Goal: Answer question/provide support

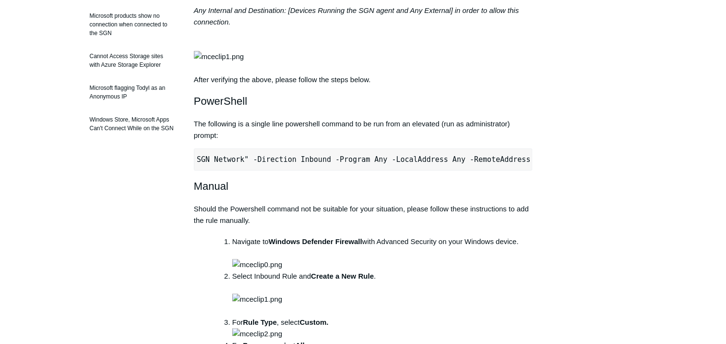
scroll to position [0, 301]
drag, startPoint x: 200, startPoint y: 194, endPoint x: 543, endPoint y: 192, distance: 343.2
copy pre "New-NetFirewallRule -DisplayName "Todyl SGN Network" -Direction Inbound -Progra…"
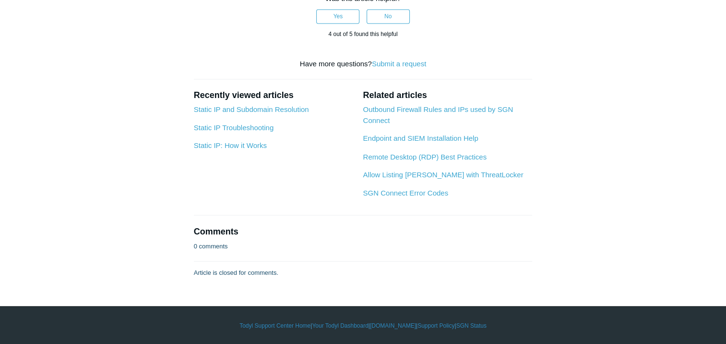
scroll to position [1543, 0]
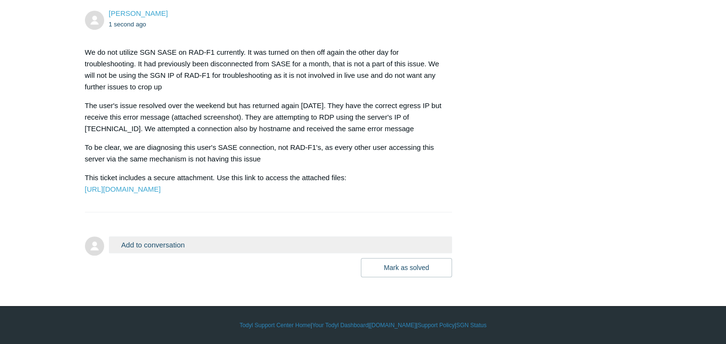
scroll to position [517, 0]
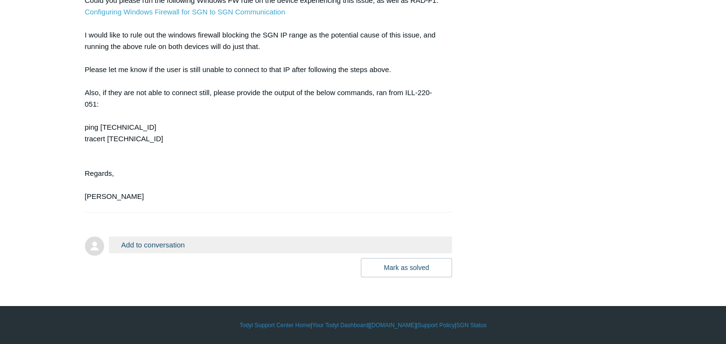
scroll to position [820, 0]
click at [170, 244] on button "Add to conversation" at bounding box center [281, 244] width 344 height 17
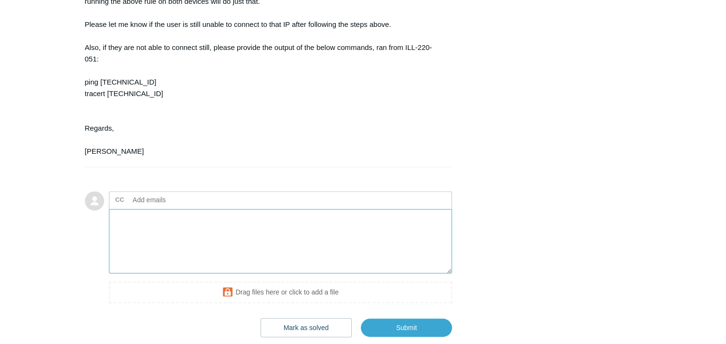
paste textarea "C:\Windows\System32>ping rad-f1 Pinging [DOMAIN_NAME] [TECHNICAL_ID] with 32 by…"
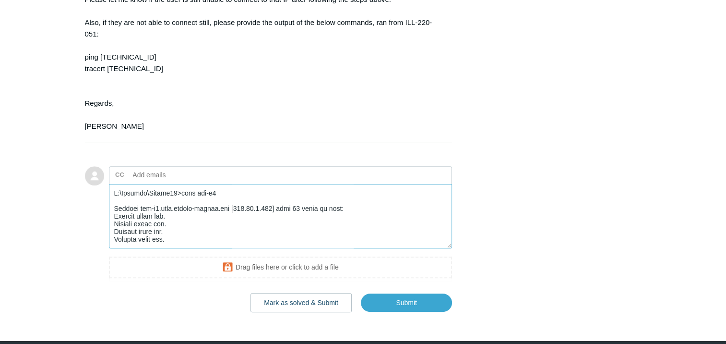
scroll to position [868, 0]
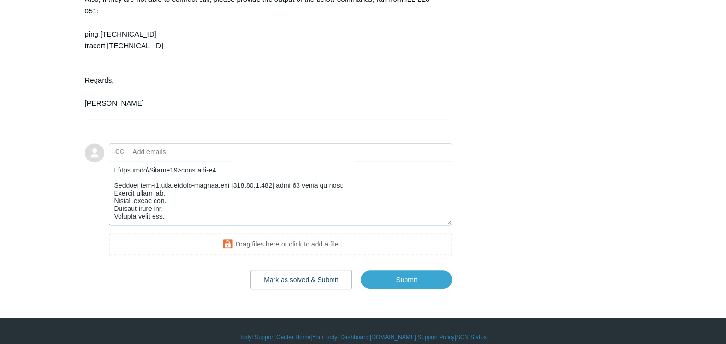
click at [113, 214] on textarea "Add your reply" at bounding box center [281, 193] width 344 height 65
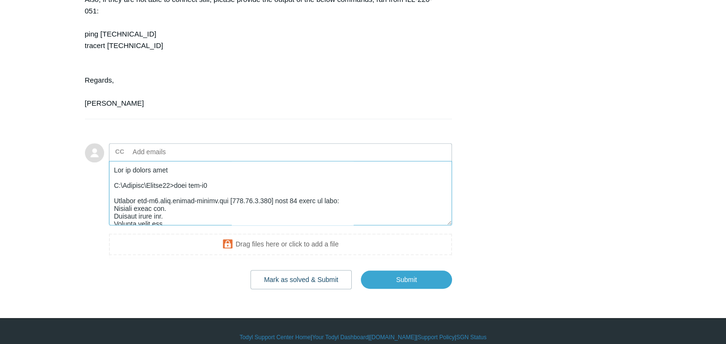
click at [203, 215] on textarea "Add your reply" at bounding box center [281, 193] width 344 height 65
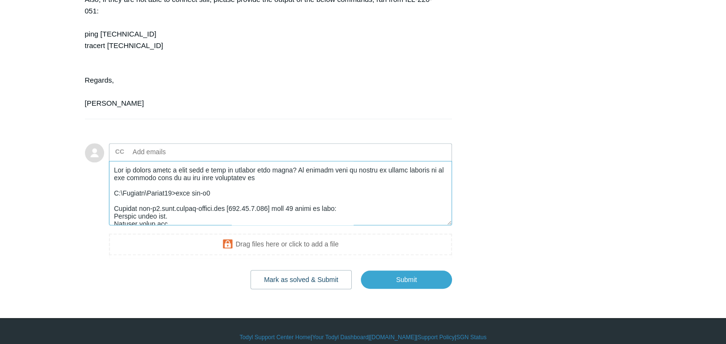
click at [258, 226] on textarea "Add your reply" at bounding box center [281, 193] width 344 height 65
click at [255, 223] on textarea "Add your reply" at bounding box center [281, 193] width 344 height 65
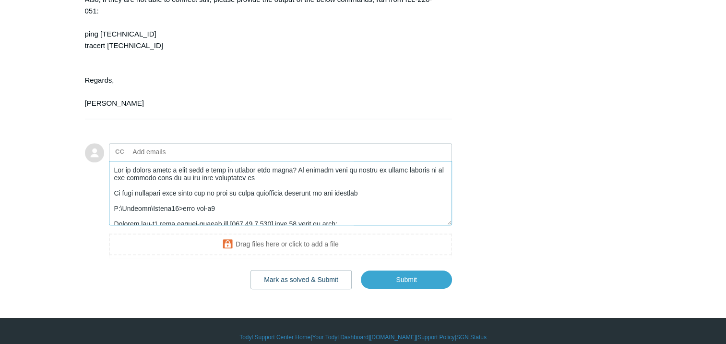
click at [274, 222] on textarea "Add your reply" at bounding box center [281, 193] width 344 height 65
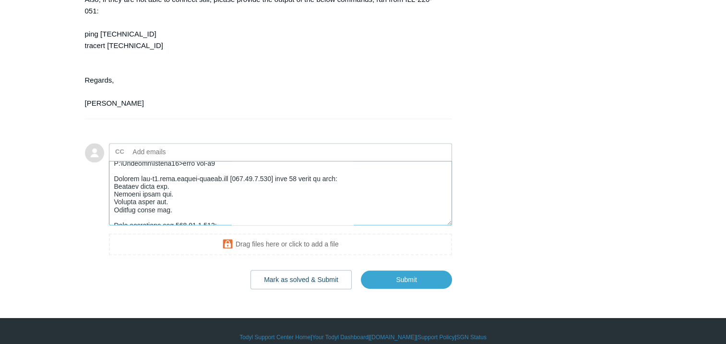
scroll to position [0, 0]
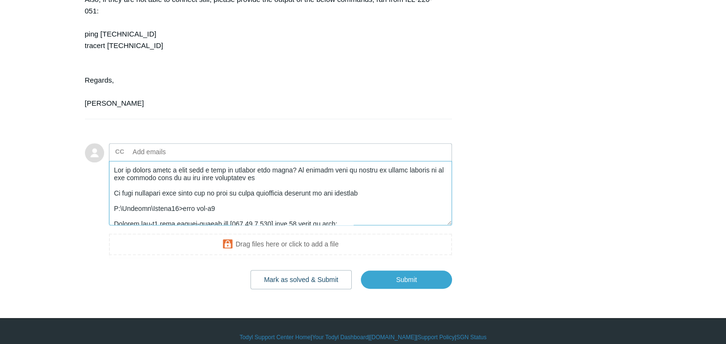
click at [386, 226] on textarea "Add your reply" at bounding box center [281, 193] width 344 height 65
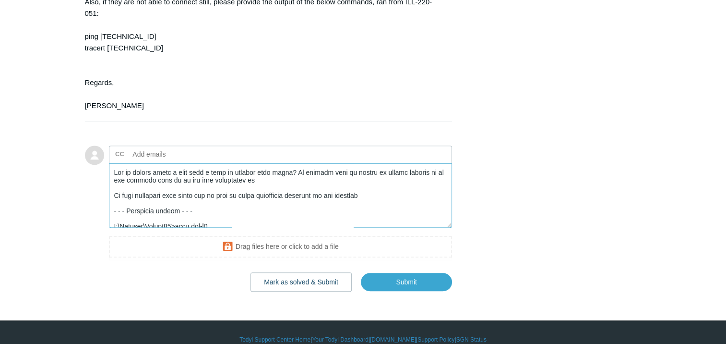
scroll to position [868, 0]
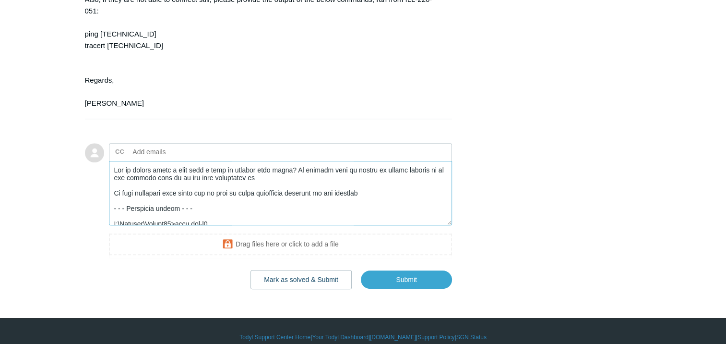
click at [390, 226] on textarea "Add your reply" at bounding box center [281, 193] width 344 height 65
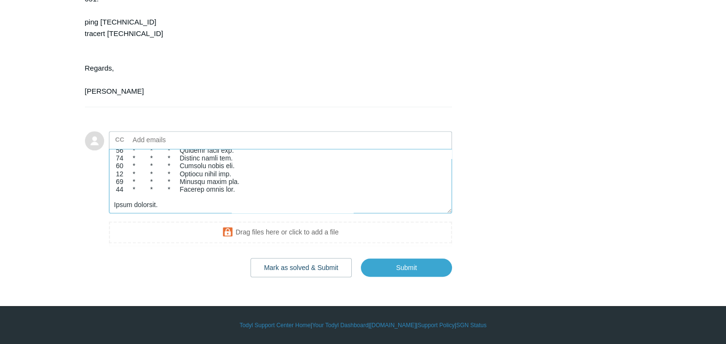
scroll to position [916, 0]
type textarea "Can we please setup a call with a tech to discuss this issue? We believe this t…"
click at [429, 277] on input "Submit" at bounding box center [406, 267] width 91 height 19
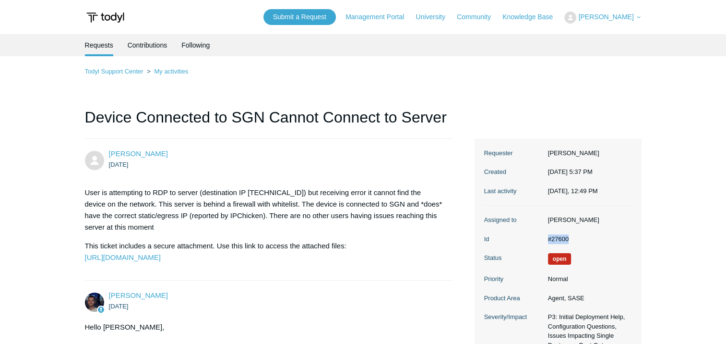
drag, startPoint x: 580, startPoint y: 240, endPoint x: 543, endPoint y: 238, distance: 37.0
click at [543, 238] on dd "#27600" at bounding box center [587, 239] width 89 height 10
copy dd "#27600"
